Goal: Task Accomplishment & Management: Manage account settings

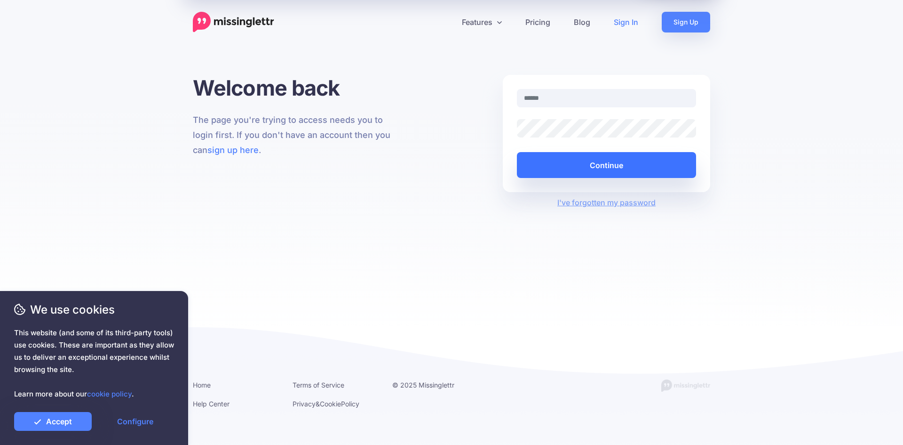
type input "**********"
click at [592, 164] on button "Continue" at bounding box center [606, 165] width 179 height 26
click at [601, 164] on button "Continue" at bounding box center [606, 165] width 179 height 26
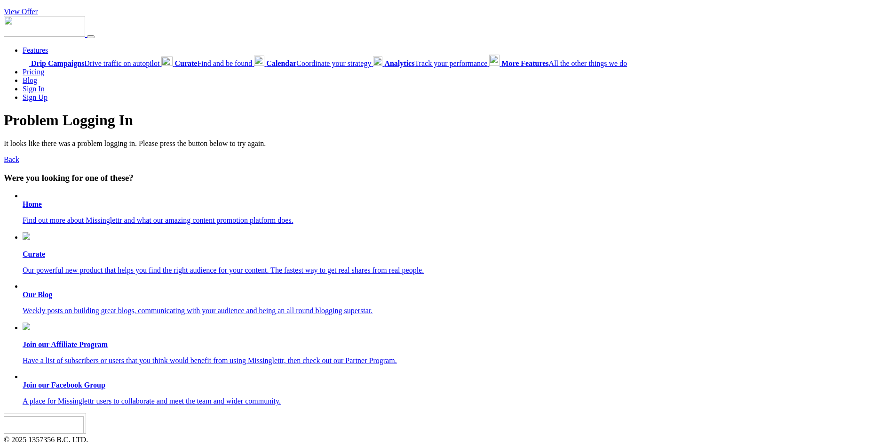
click at [35, 91] on link "Sign In" at bounding box center [34, 89] width 22 height 8
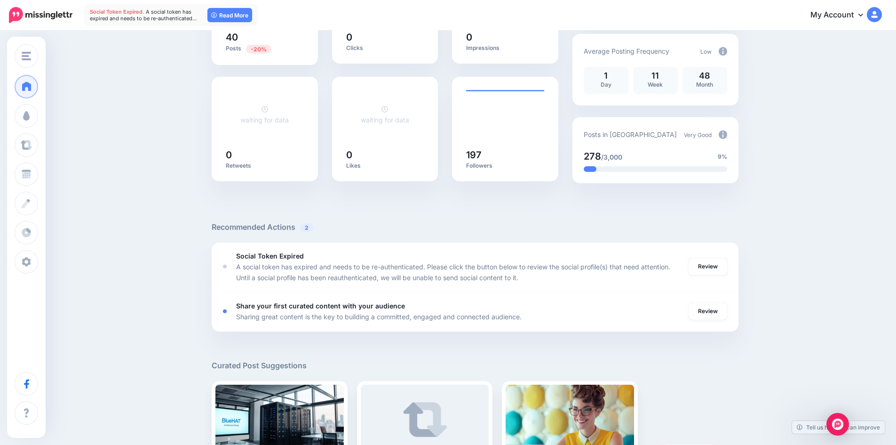
scroll to position [158, 0]
click at [702, 264] on link "Review" at bounding box center [708, 266] width 39 height 17
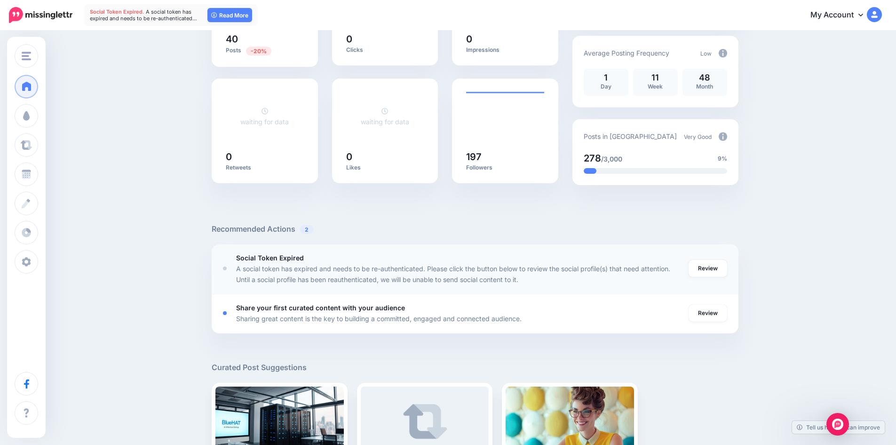
scroll to position [157, 0]
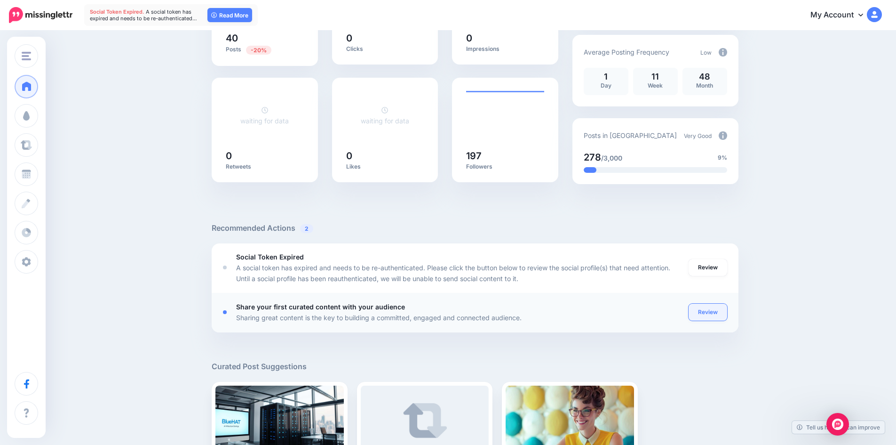
click at [711, 308] on link "Review" at bounding box center [708, 311] width 39 height 17
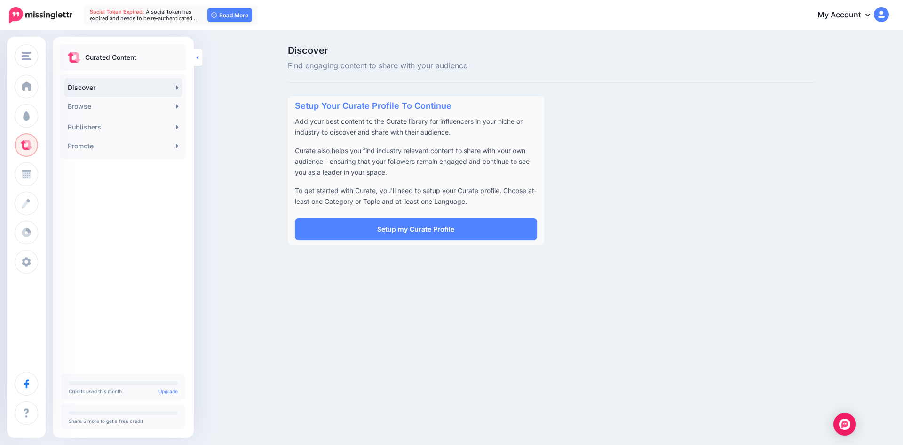
click at [198, 56] on icon at bounding box center [198, 58] width 2 height 4
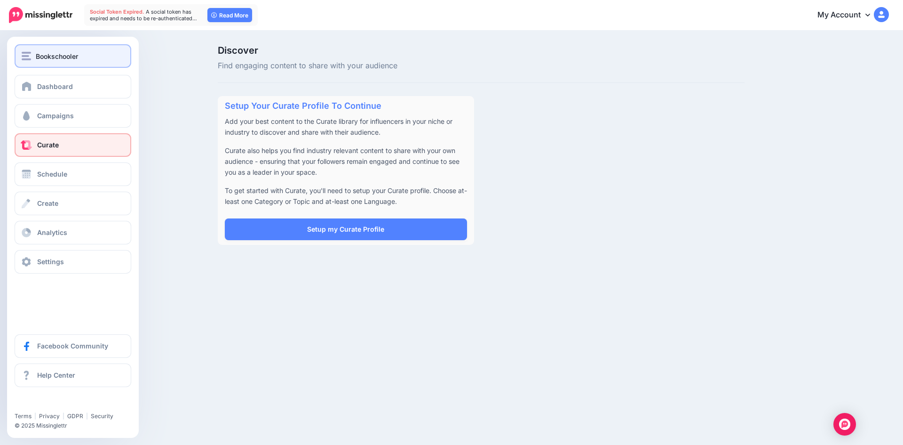
click at [33, 54] on div "Bookschooler" at bounding box center [73, 56] width 103 height 11
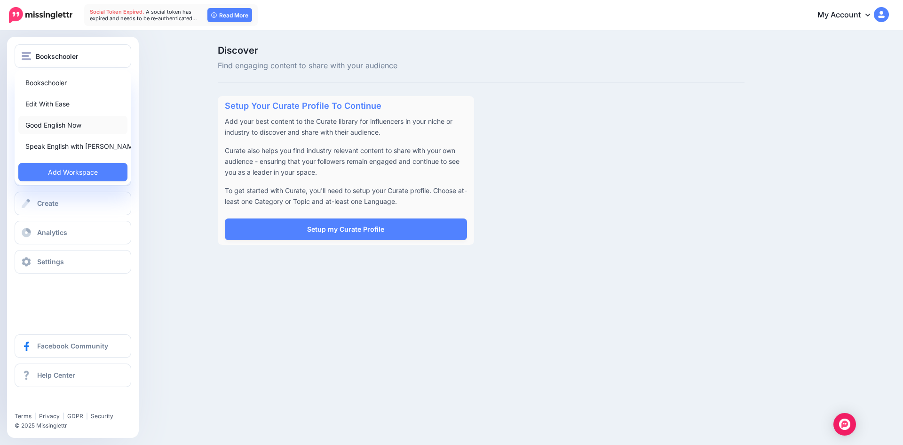
click at [45, 120] on link "Good English Now" at bounding box center [72, 125] width 109 height 18
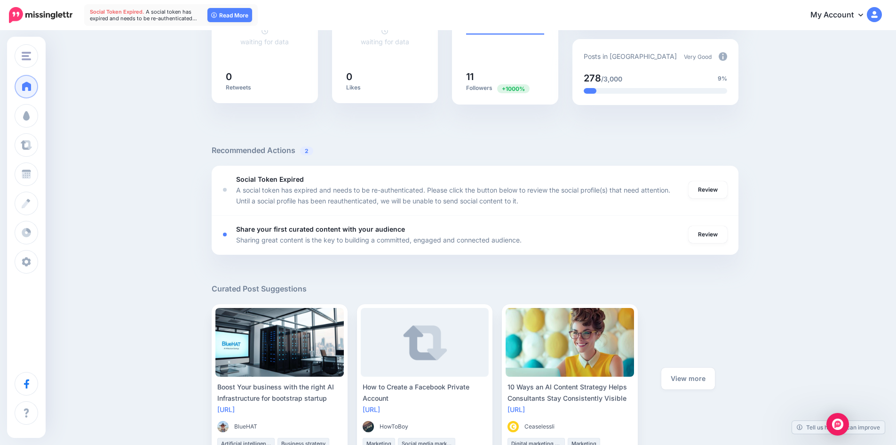
scroll to position [236, 0]
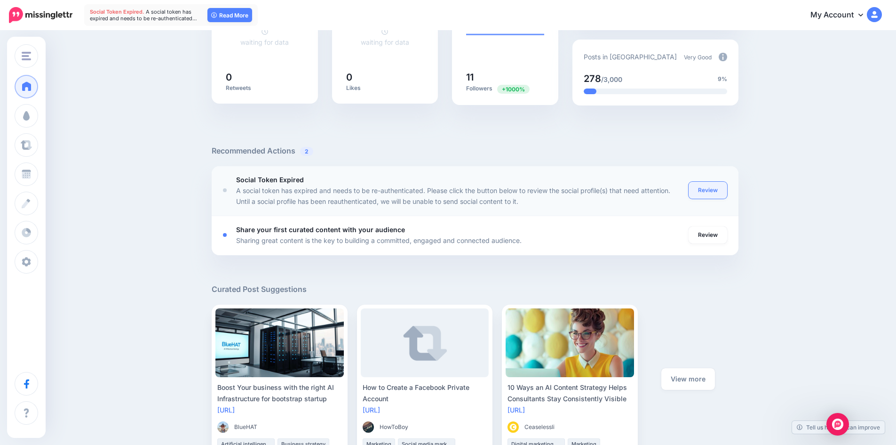
click at [708, 190] on link "Review" at bounding box center [708, 190] width 39 height 17
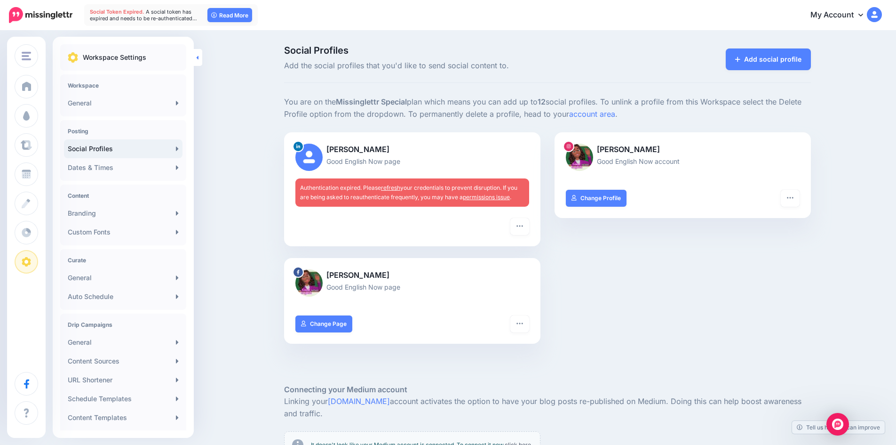
click at [198, 55] on icon at bounding box center [197, 58] width 2 height 6
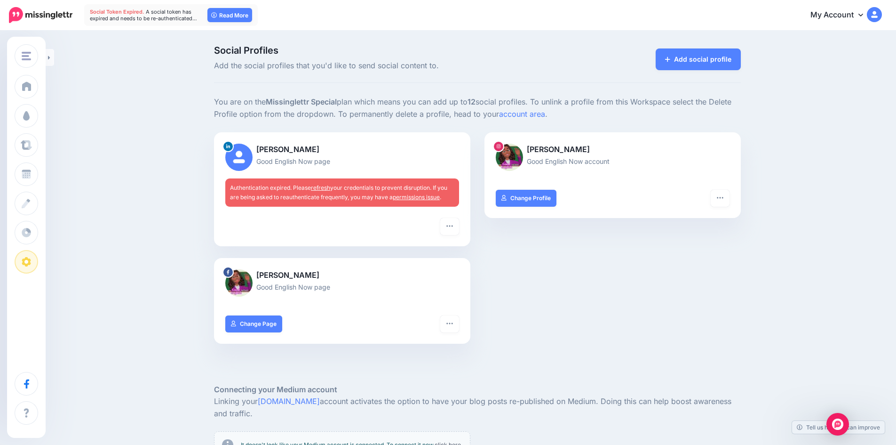
click at [54, 60] on div "Social Profiles Add the social profiles that you'd like to send social content …" at bounding box center [448, 339] width 896 height 614
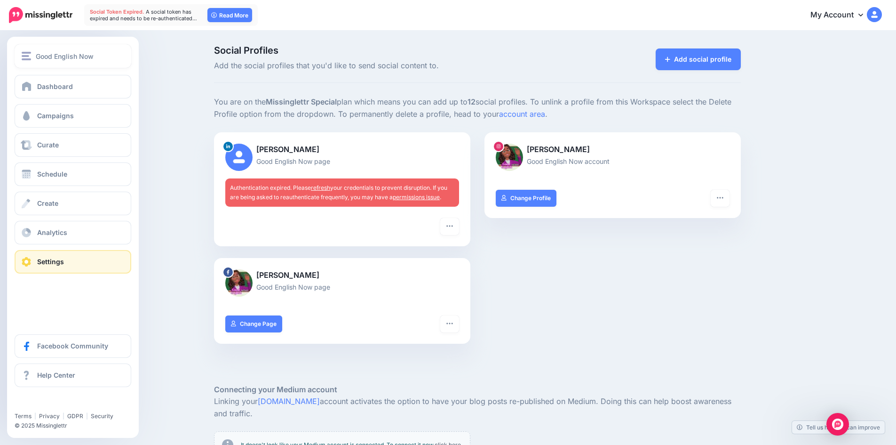
click at [45, 57] on span "Good English Now" at bounding box center [65, 56] width 58 height 11
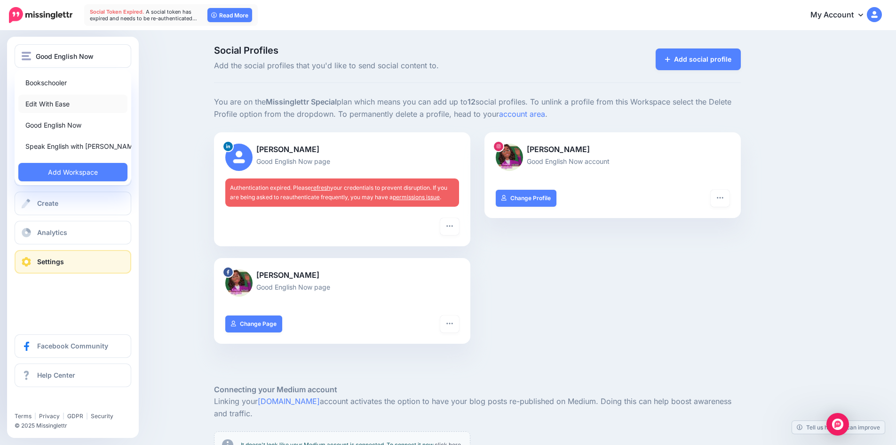
click at [52, 101] on link "Edit With Ease" at bounding box center [72, 104] width 109 height 18
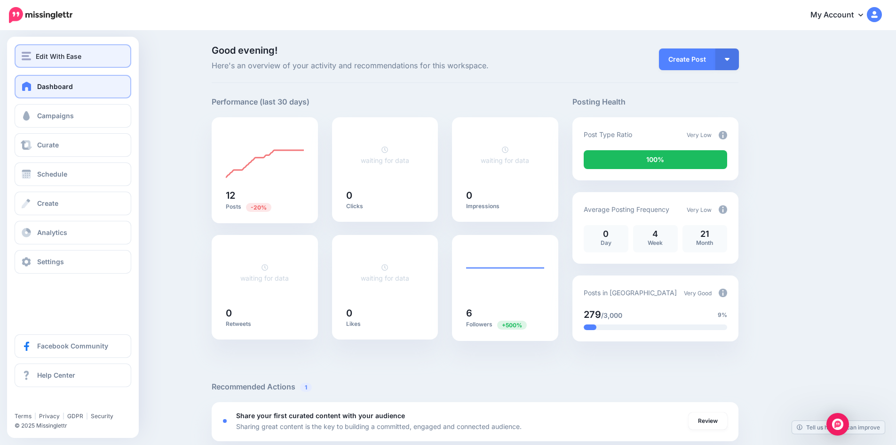
click at [53, 53] on span "Edit With Ease" at bounding box center [59, 56] width 46 height 11
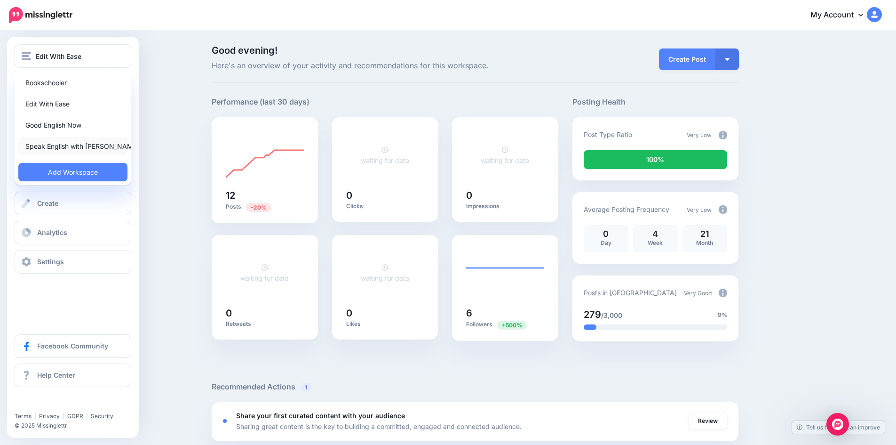
click at [63, 143] on link "Speak English with [PERSON_NAME]" at bounding box center [72, 146] width 109 height 18
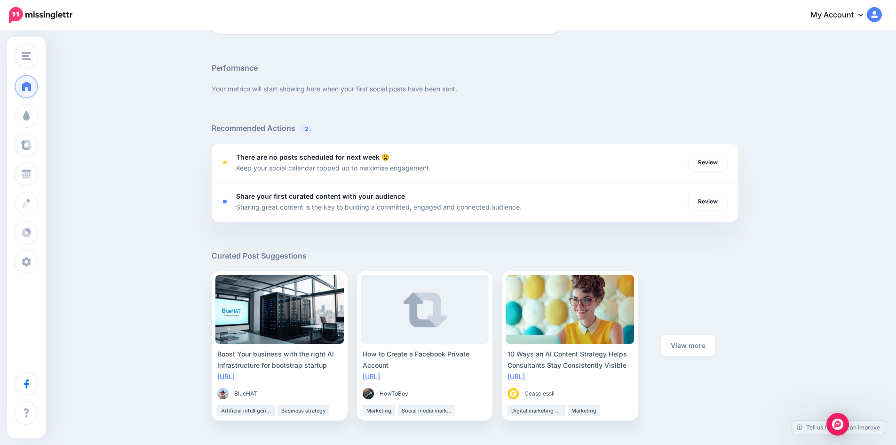
scroll to position [295, 0]
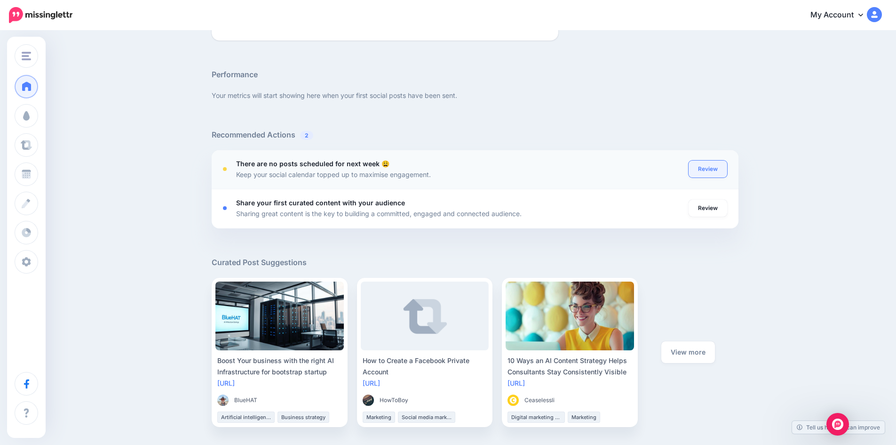
click at [705, 169] on link "Review" at bounding box center [708, 168] width 39 height 17
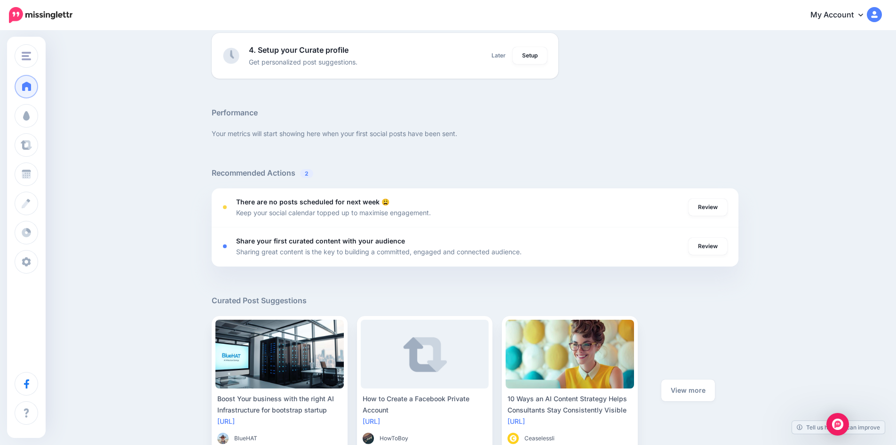
scroll to position [255, 0]
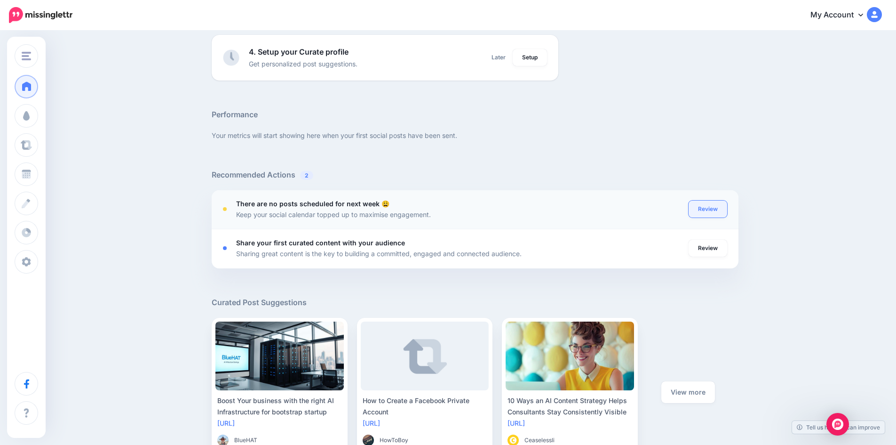
click at [708, 208] on link "Review" at bounding box center [708, 208] width 39 height 17
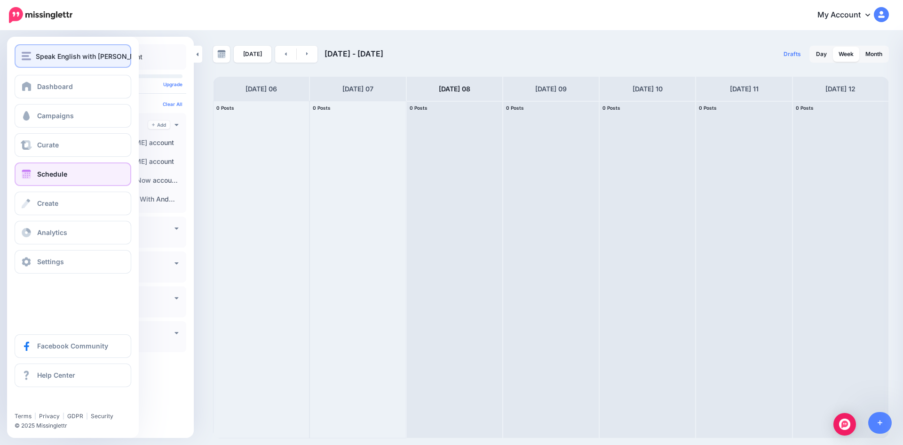
click at [27, 53] on img "button" at bounding box center [26, 56] width 9 height 8
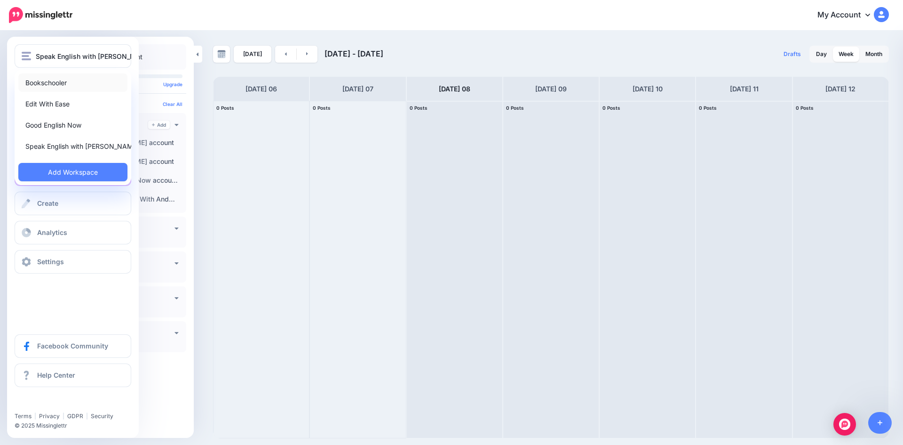
click at [34, 82] on link "Bookschooler" at bounding box center [72, 82] width 109 height 18
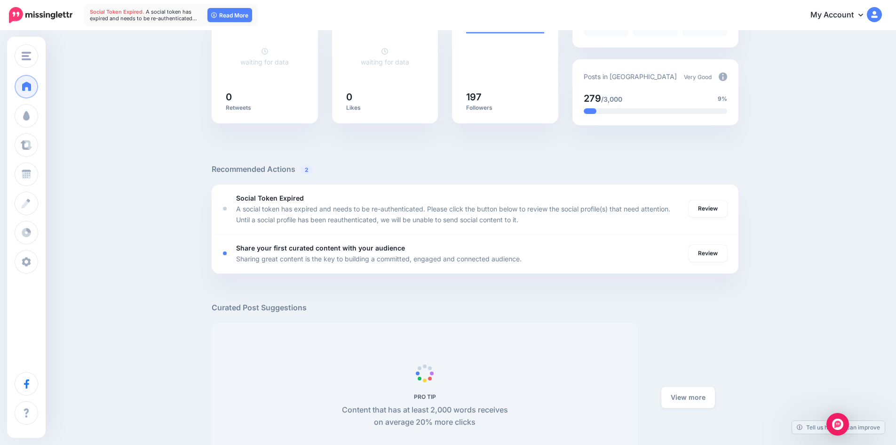
scroll to position [217, 0]
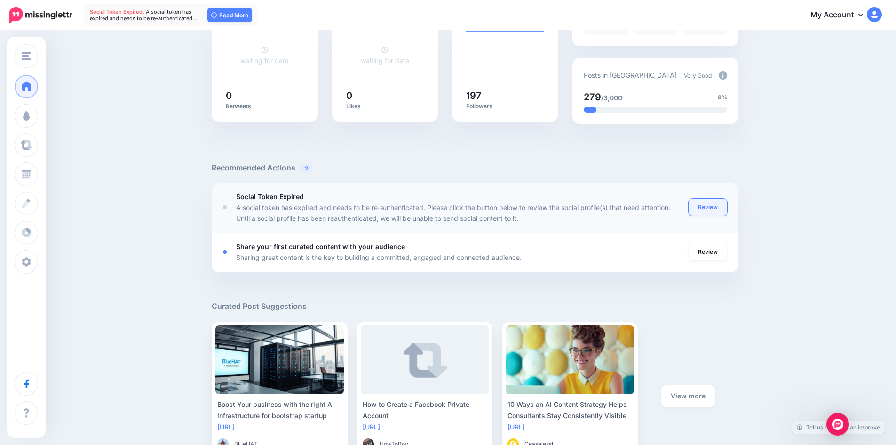
click at [711, 206] on link "Review" at bounding box center [708, 207] width 39 height 17
